Goal: Obtain resource: Download file/media

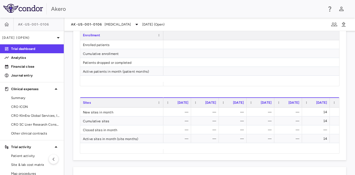
scroll to position [0, 438]
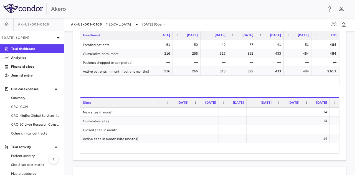
click at [266, 15] on div "Akero" at bounding box center [177, 9] width 355 height 18
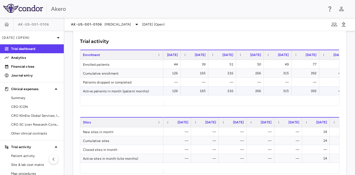
scroll to position [0, 370]
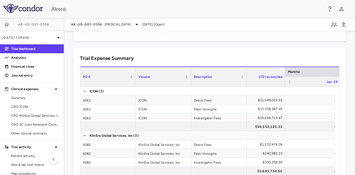
click at [191, 50] on div "Trial Expense Summary Drag here to set column labels PO # Vendor Description" at bounding box center [209, 144] width 273 height 192
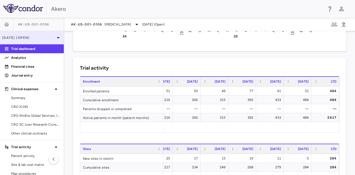
click at [48, 37] on p "Sep 2025 (Open)" at bounding box center [28, 37] width 53 height 5
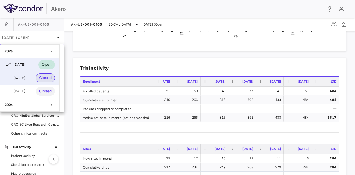
click at [42, 75] on span "Closed" at bounding box center [45, 78] width 19 height 6
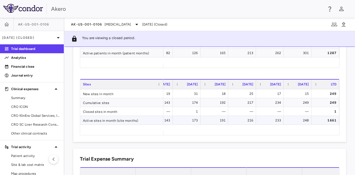
scroll to position [261, 0]
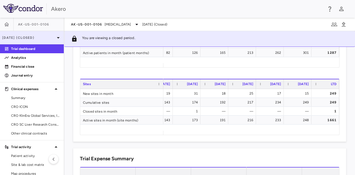
click at [43, 33] on div "Jun 2025 (Closed)" at bounding box center [32, 37] width 64 height 13
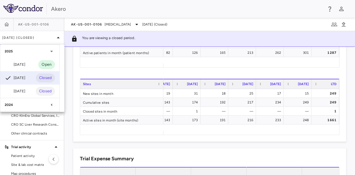
click at [44, 66] on span "Open" at bounding box center [46, 65] width 17 height 6
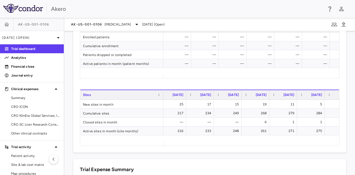
scroll to position [0, 438]
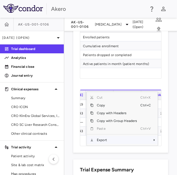
click at [114, 138] on div "Drag here to set row groups Drag here to set column labels Nov 2024 Dec 2024 Ja…" at bounding box center [121, 118] width 82 height 56
click at [103, 140] on span "Excel Export" at bounding box center [100, 140] width 26 height 8
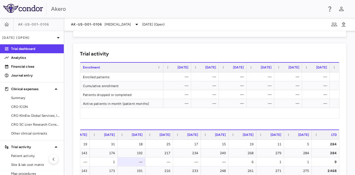
scroll to position [195, 0]
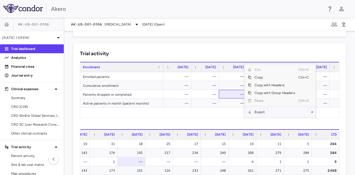
click at [257, 114] on span "Export" at bounding box center [274, 112] width 47 height 8
click at [231, 112] on span "Excel Export" at bounding box center [229, 112] width 26 height 8
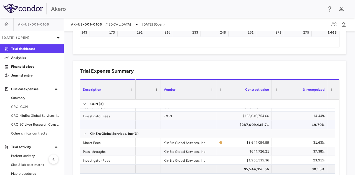
scroll to position [1, 0]
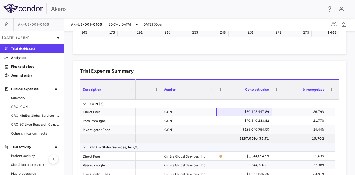
drag, startPoint x: 240, startPoint y: 108, endPoint x: 252, endPoint y: 141, distance: 34.1
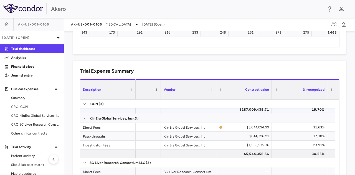
scroll to position [0, 0]
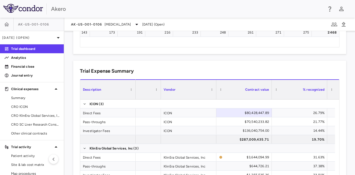
click at [202, 90] on div "Vendor" at bounding box center [186, 89] width 45 height 17
click at [204, 110] on span "Export" at bounding box center [208, 109] width 17 height 8
click at [232, 117] on span "Excel Export" at bounding box center [243, 119] width 26 height 8
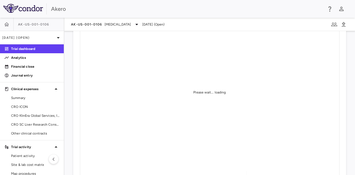
scroll to position [419, 0]
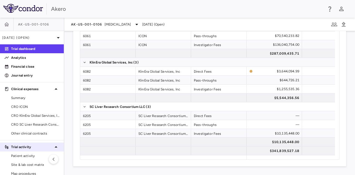
drag, startPoint x: 32, startPoint y: 158, endPoint x: 51, endPoint y: 150, distance: 21.0
click at [32, 158] on span "Patient activity" at bounding box center [35, 155] width 48 height 5
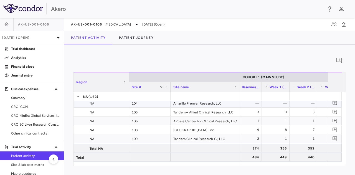
scroll to position [0, 396]
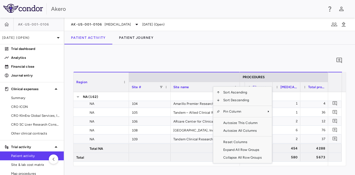
click at [279, 53] on div "0 Press ENTER to sort. Press ALT DOWN to open column menu Region Drag here to s…" at bounding box center [209, 110] width 291 height 130
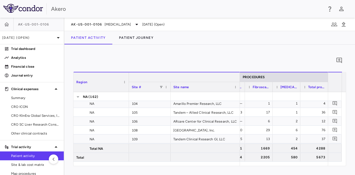
click at [215, 76] on div at bounding box center [184, 77] width 105 height 3
click at [215, 77] on div at bounding box center [184, 77] width 105 height 3
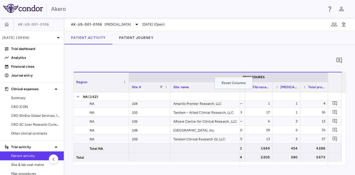
click at [222, 60] on div "0" at bounding box center [209, 61] width 273 height 14
click at [220, 88] on div "Site name" at bounding box center [202, 87] width 59 height 7
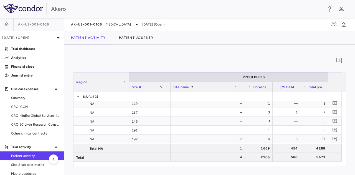
click at [266, 48] on div "0 Press ENTER to sort. Press ALT DOWN to open column menu Region Drag here to s…" at bounding box center [209, 110] width 291 height 130
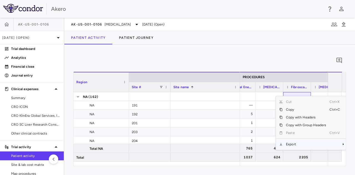
click at [290, 144] on span "Export" at bounding box center [306, 144] width 47 height 8
click at [266, 153] on span "Excel Export" at bounding box center [260, 154] width 26 height 8
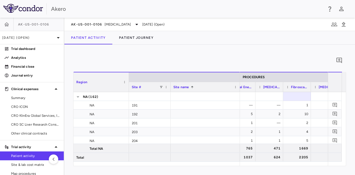
drag, startPoint x: 275, startPoint y: 67, endPoint x: 309, endPoint y: 50, distance: 37.6
drag, startPoint x: 309, startPoint y: 50, endPoint x: 197, endPoint y: 49, distance: 111.5
click at [197, 49] on div "0 Press ENTER to sort. Press ALT DOWN to open column menu Region Drag here to s…" at bounding box center [209, 110] width 291 height 130
